Goal: Task Accomplishment & Management: Complete application form

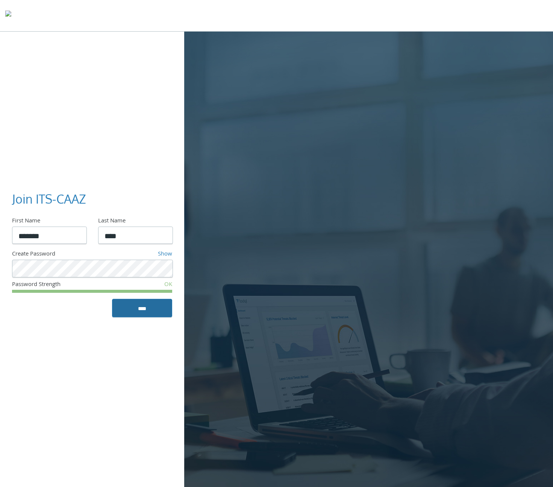
click at [137, 308] on input "****" at bounding box center [142, 308] width 60 height 18
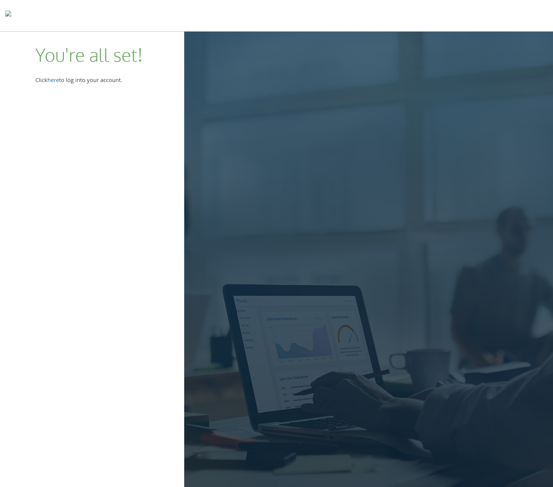
click at [52, 80] on link "here" at bounding box center [53, 81] width 12 height 10
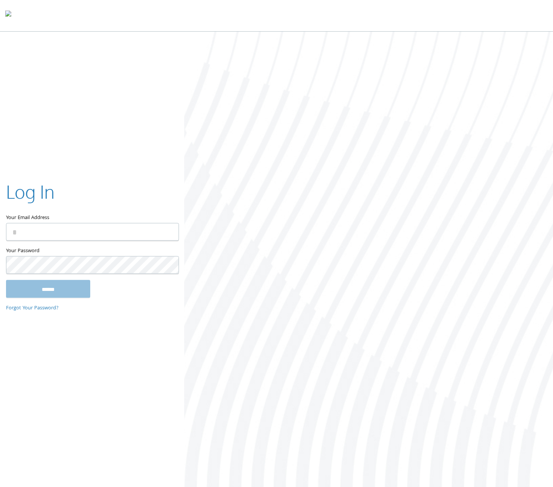
type input "**********"
